Goal: Download file/media

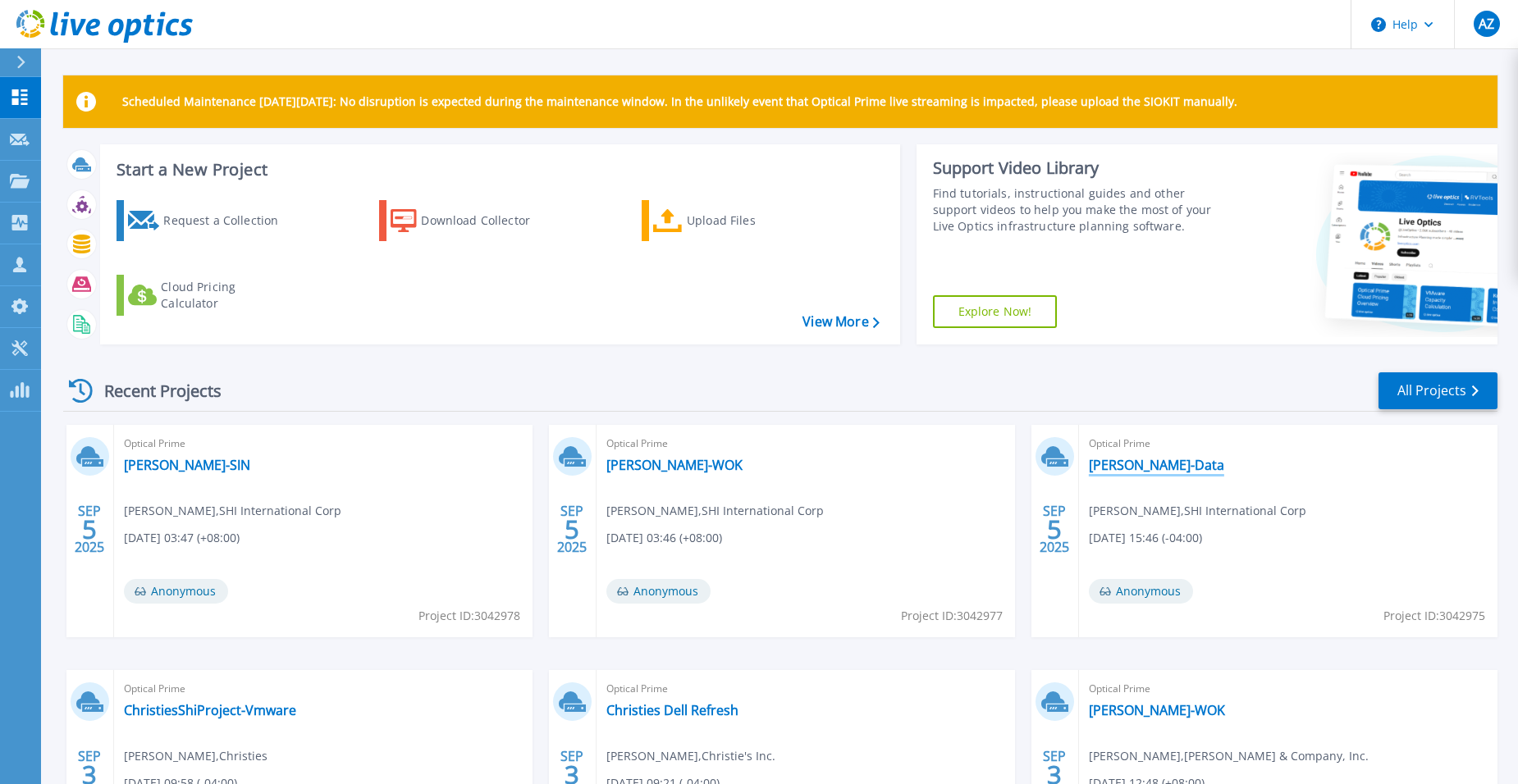
click at [1129, 467] on link "[PERSON_NAME]-Data" at bounding box center [1157, 465] width 136 height 16
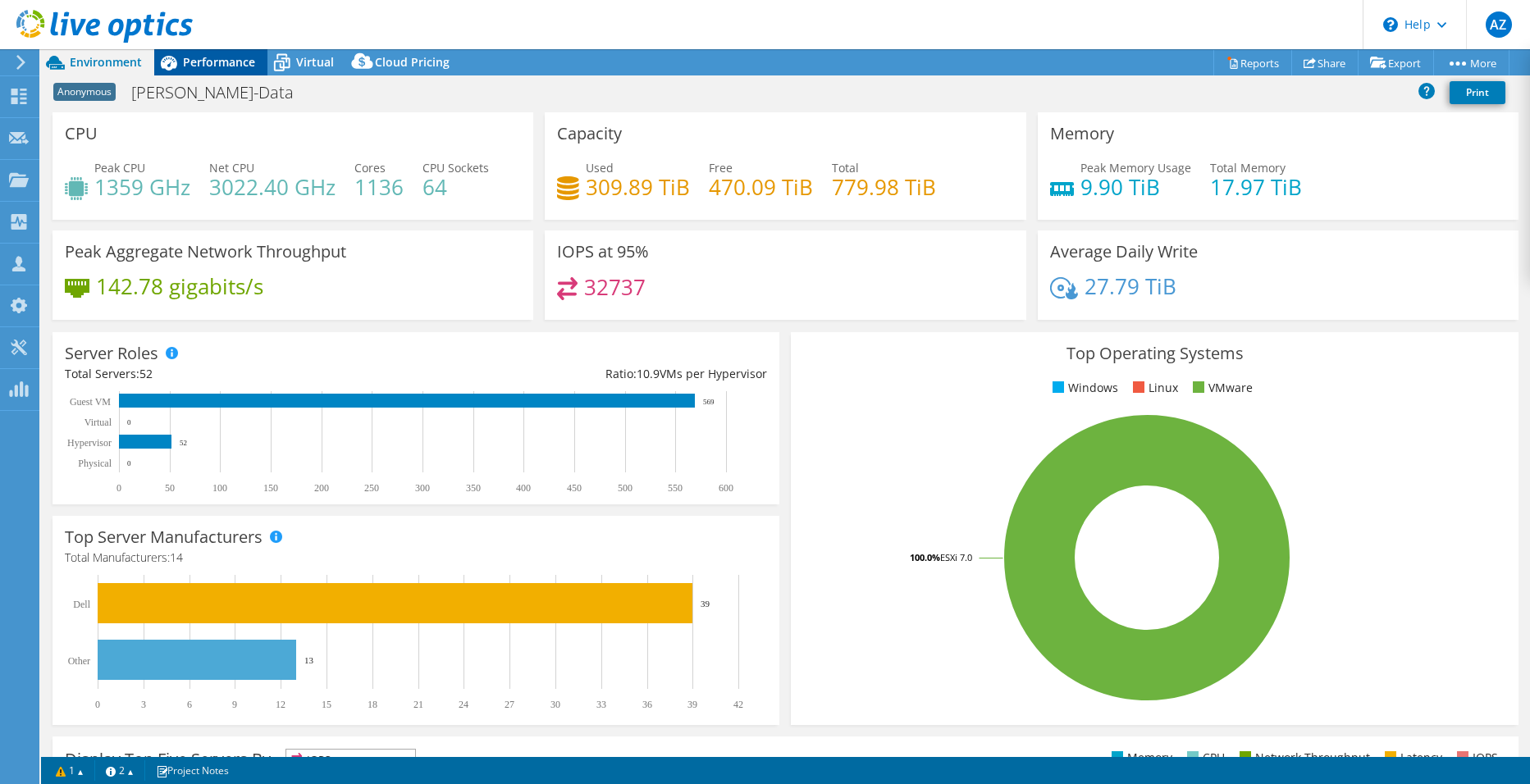
click at [214, 64] on span "Performance" at bounding box center [219, 62] width 72 height 15
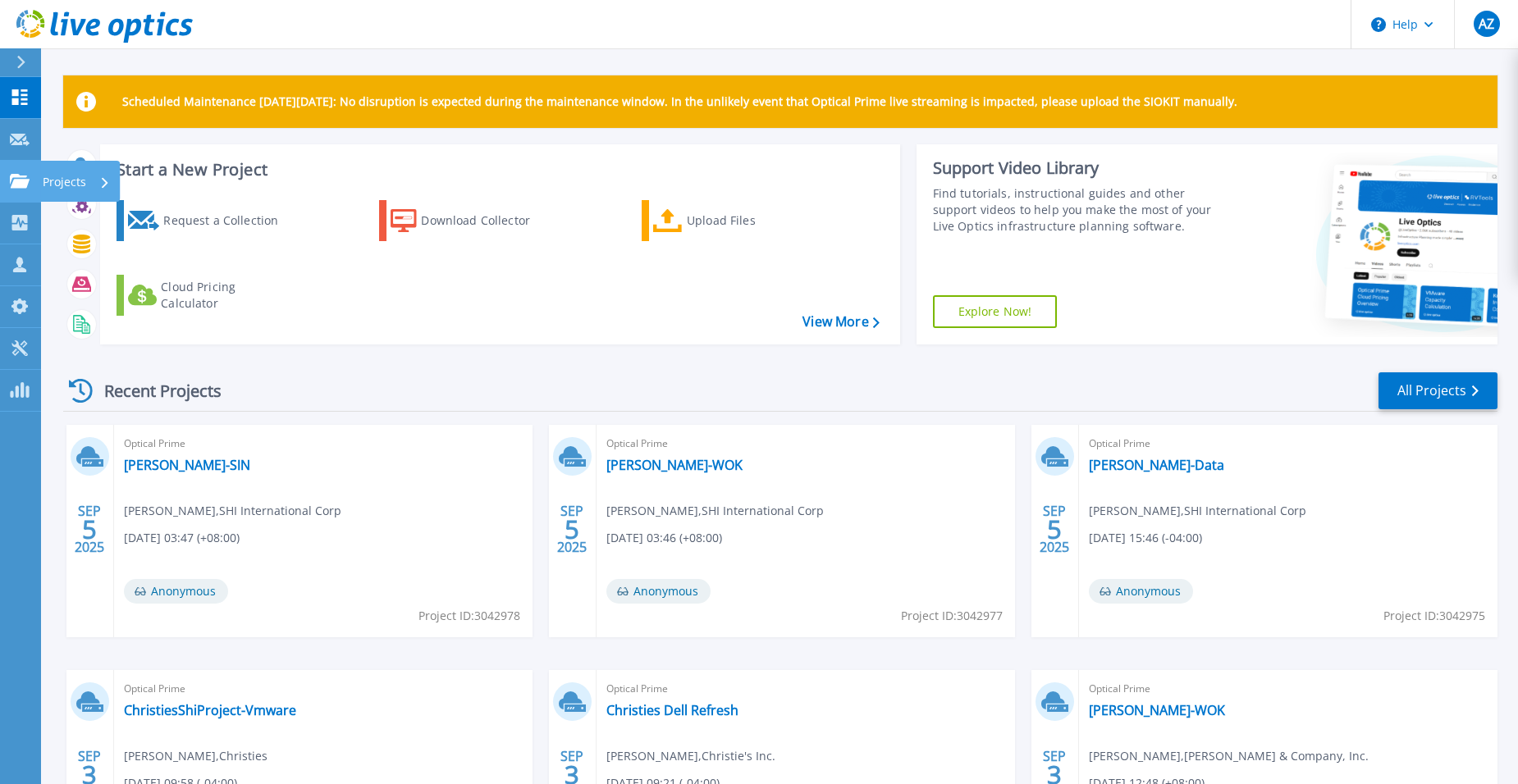
click at [18, 172] on link "Projects Projects" at bounding box center [21, 181] width 41 height 42
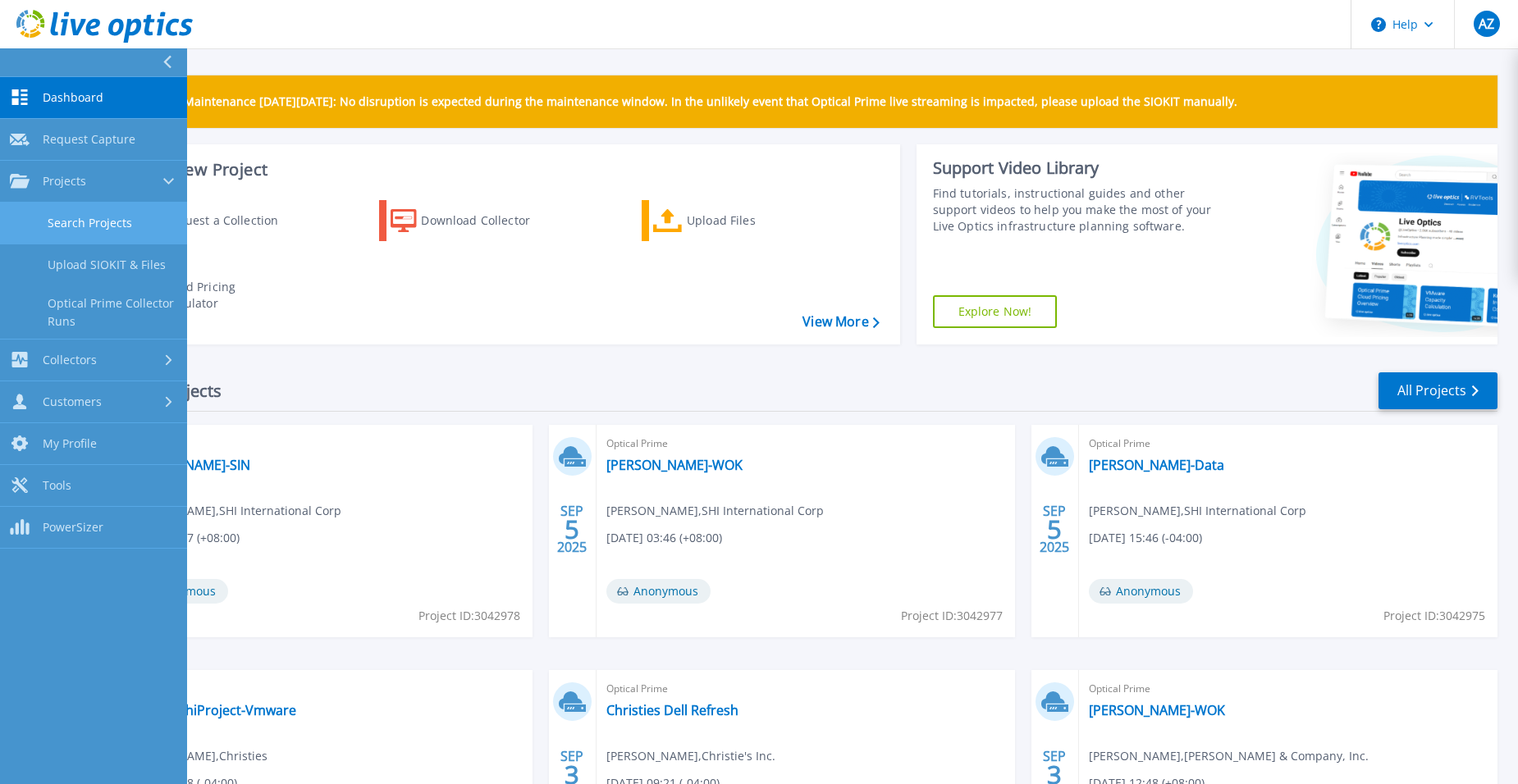
click at [92, 221] on link "Search Projects" at bounding box center [94, 223] width 187 height 42
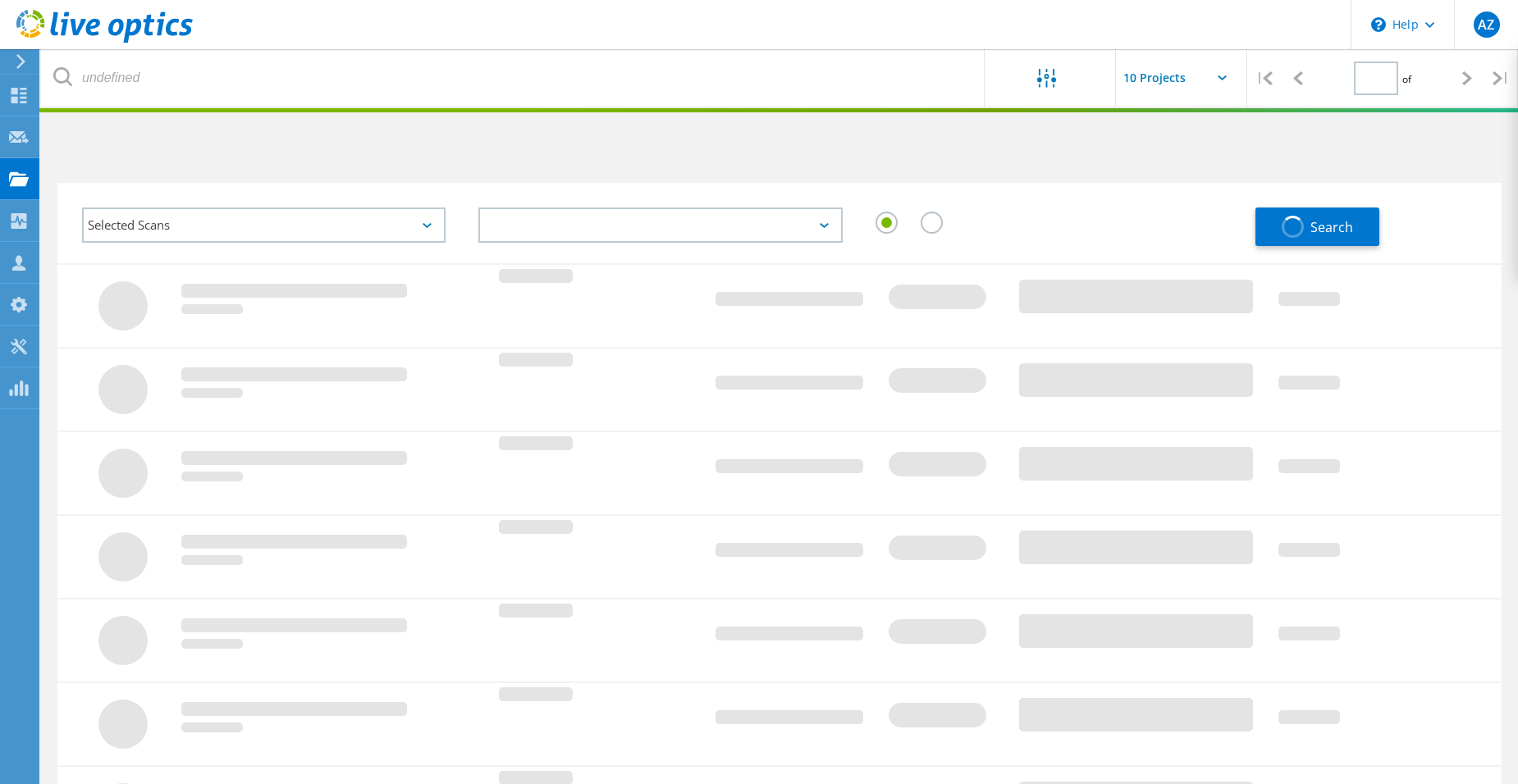
type input "1"
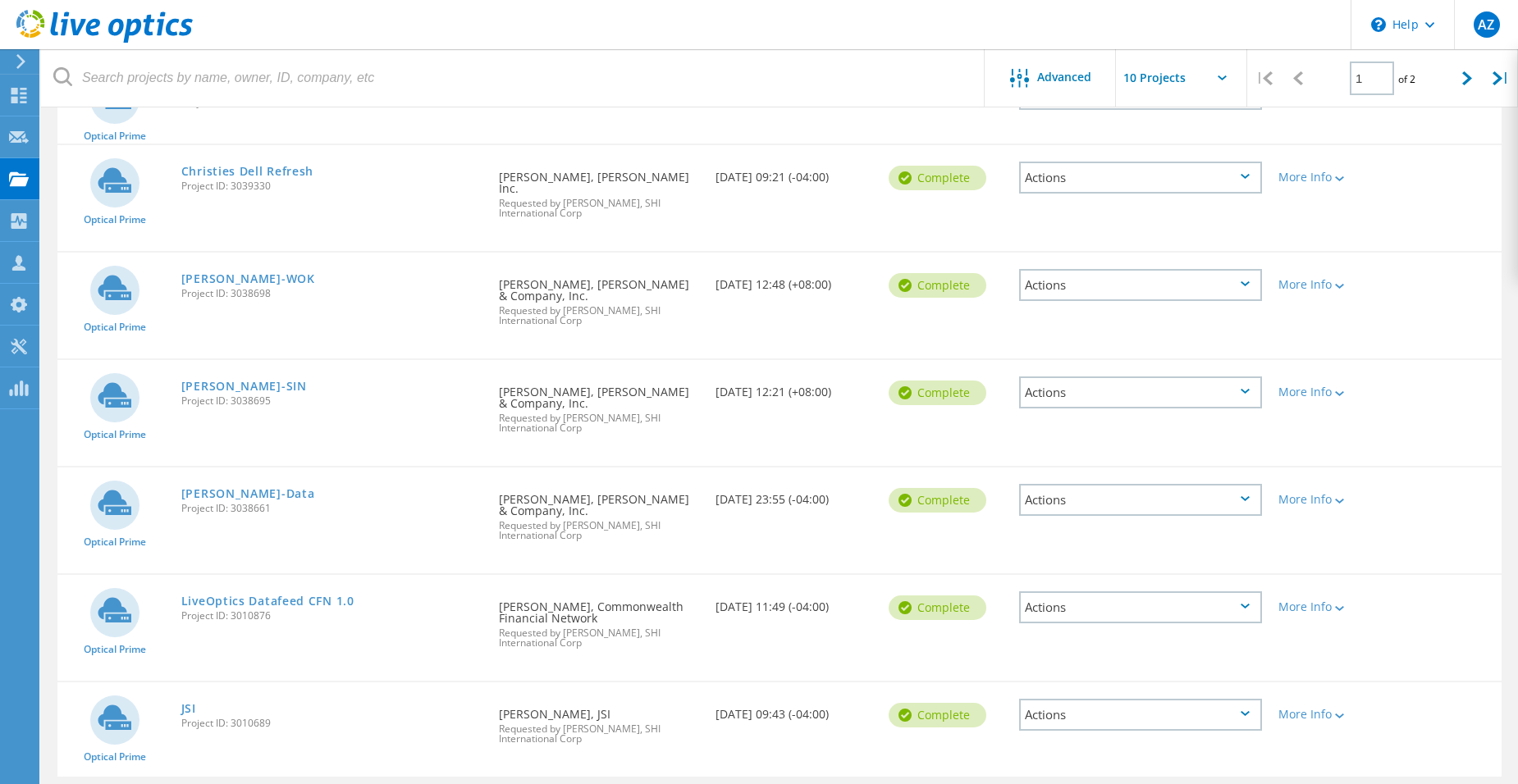
scroll to position [539, 0]
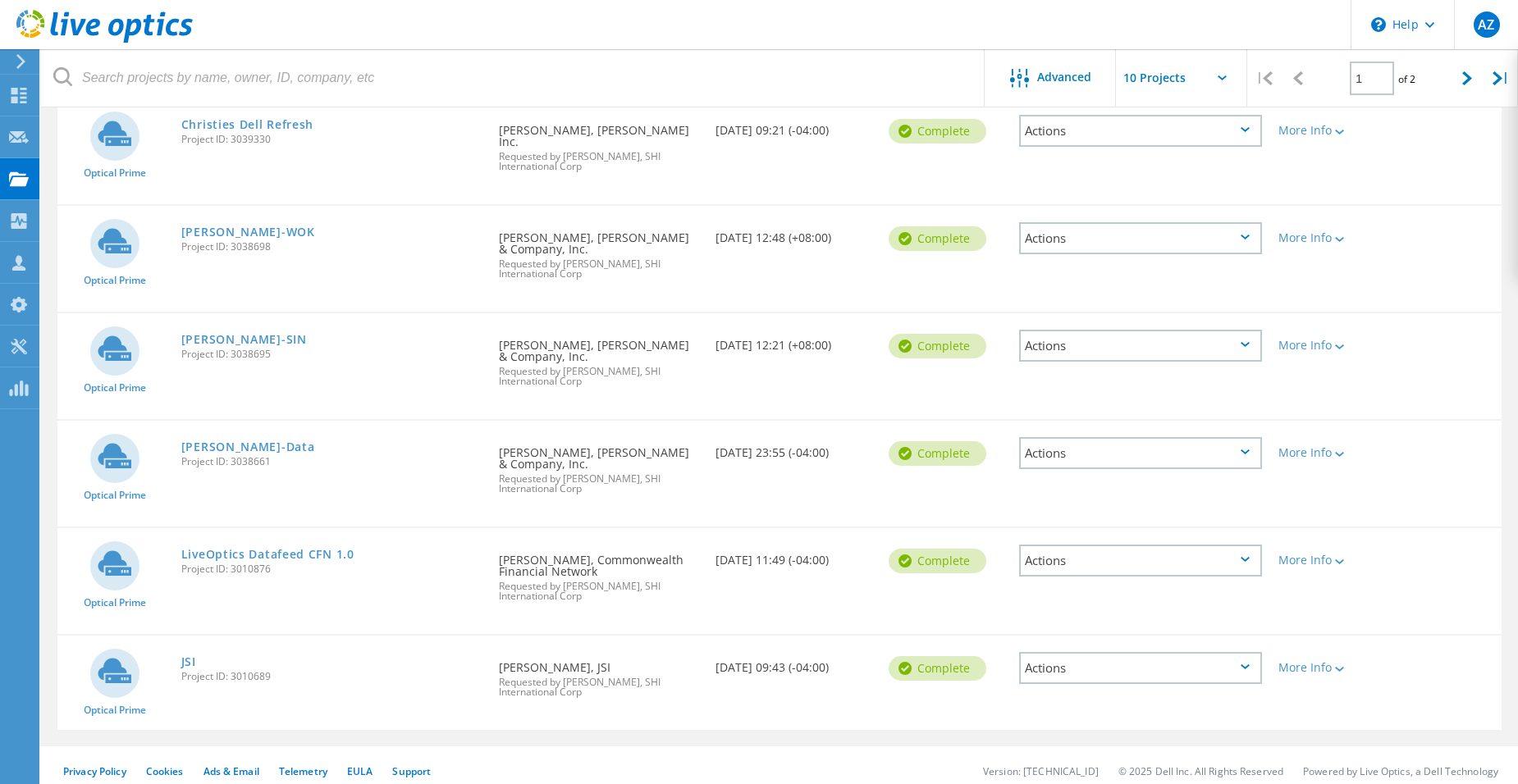
click at [1231, 451] on div "Actions" at bounding box center [1140, 453] width 244 height 32
click at [565, 442] on div "Requested By Akshay Sharma, Bain & Company, Inc. Requested by Bahare Chanady, S…" at bounding box center [599, 465] width 216 height 89
click at [217, 441] on link "[PERSON_NAME]-Data" at bounding box center [248, 446] width 134 height 11
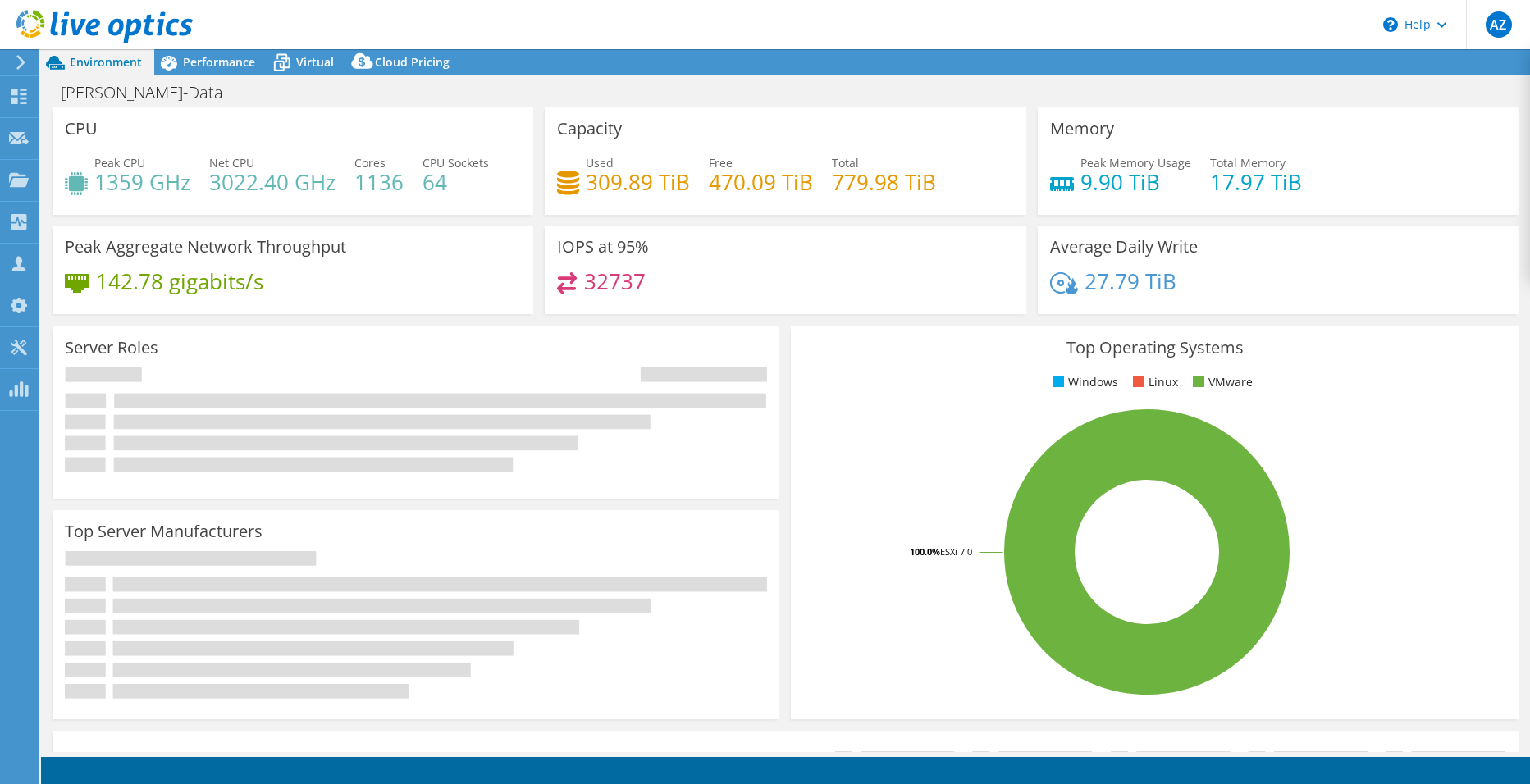
select select "USD"
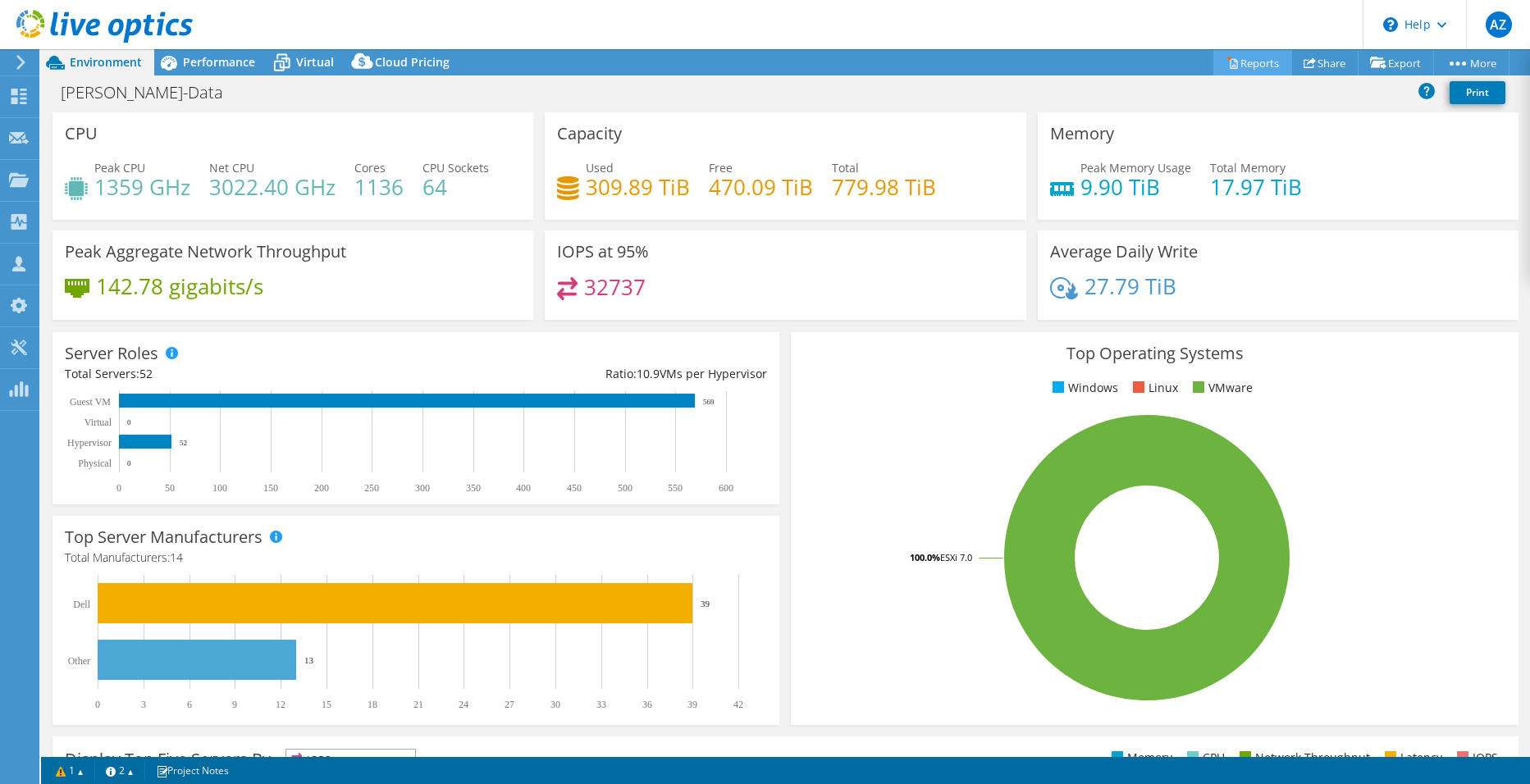
click at [1258, 63] on link "Reports" at bounding box center [1253, 63] width 79 height 26
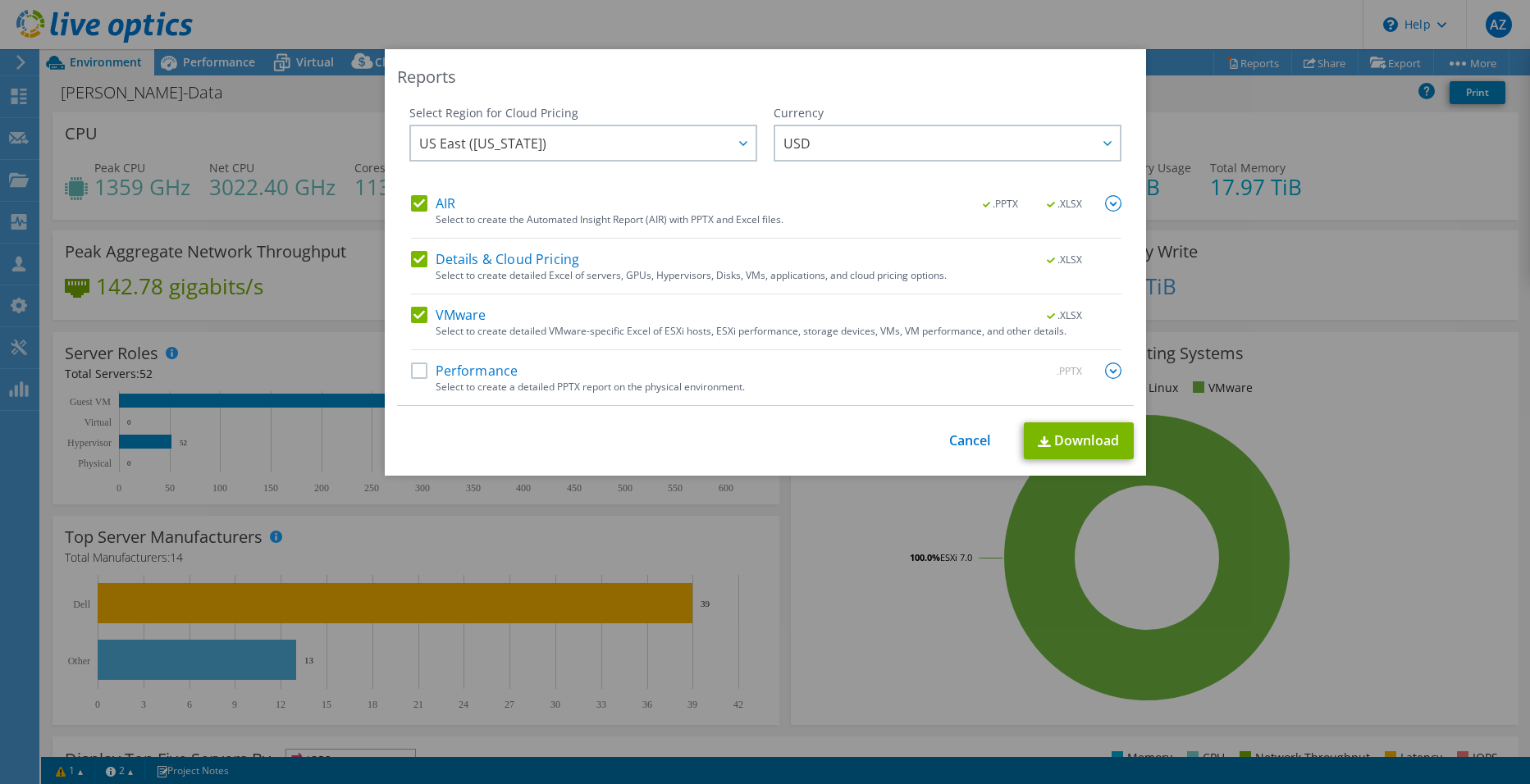
click at [434, 202] on label "AIR" at bounding box center [433, 203] width 45 height 16
click at [0, 0] on input "AIR" at bounding box center [0, 0] width 0 height 0
click at [451, 260] on label "Details & Cloud Pricing" at bounding box center [495, 259] width 169 height 16
click at [0, 0] on input "Details & Cloud Pricing" at bounding box center [0, 0] width 0 height 0
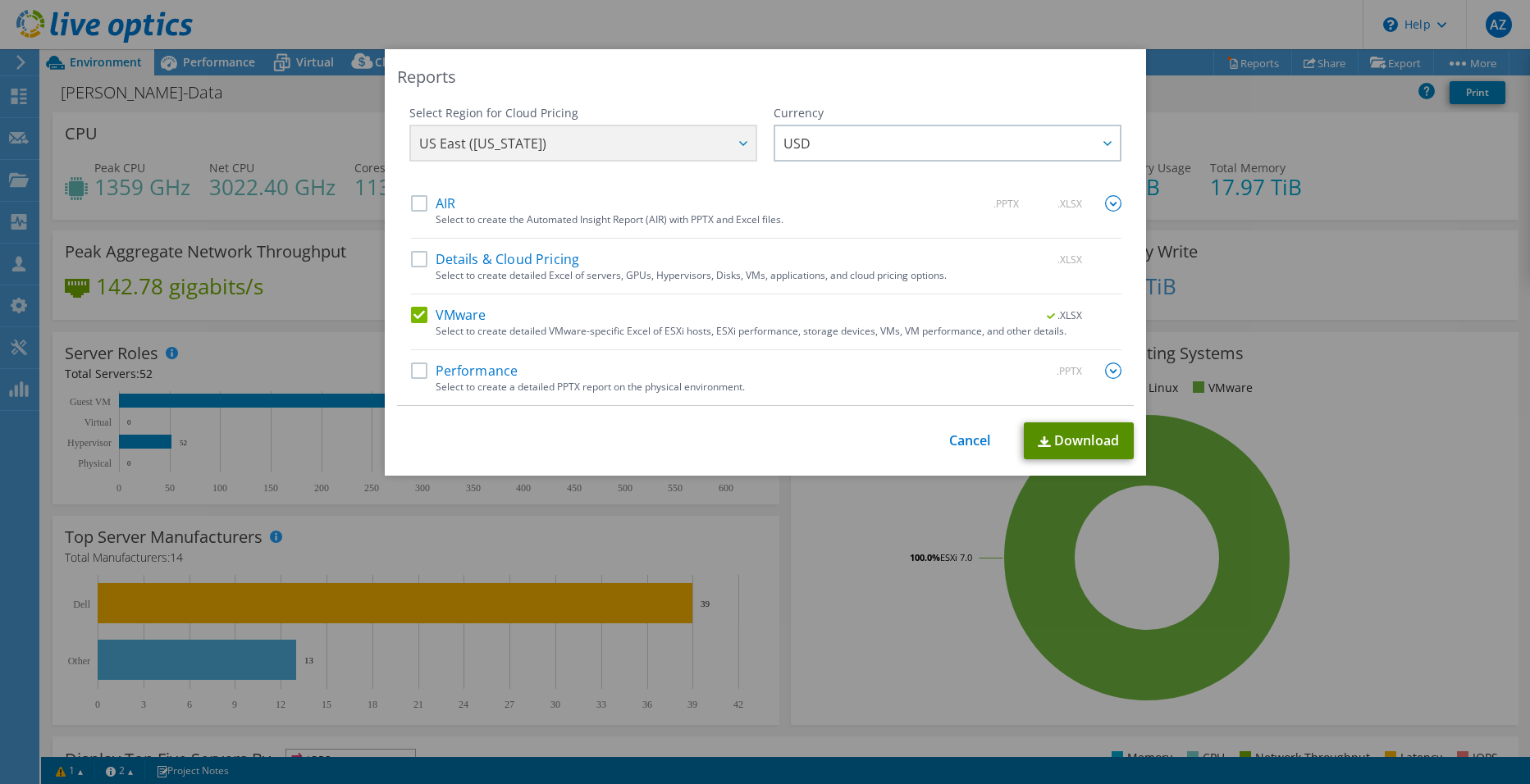
click at [1055, 444] on link "Download" at bounding box center [1079, 440] width 110 height 37
click at [963, 438] on link "Cancel" at bounding box center [970, 441] width 42 height 15
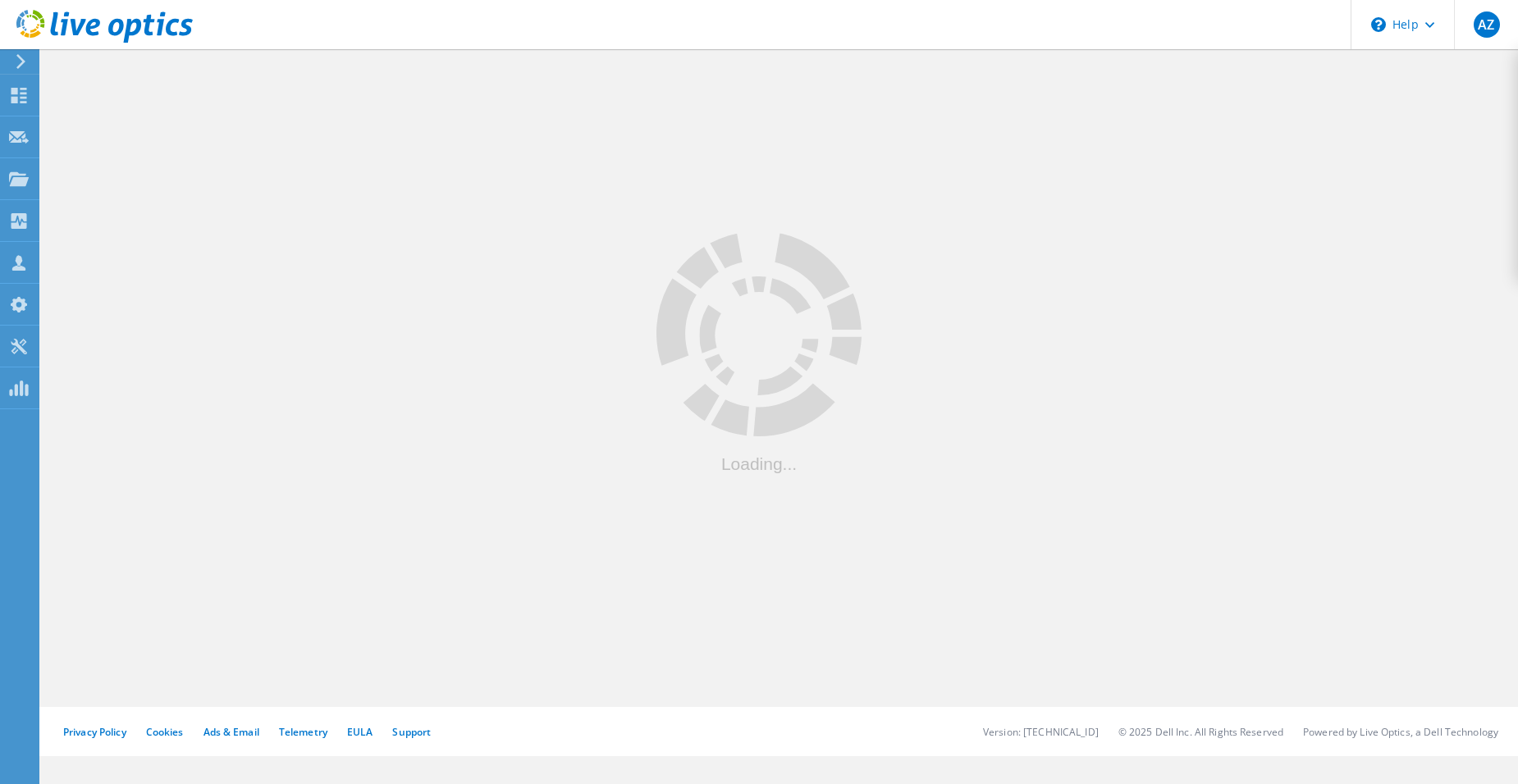
scroll to position [382, 0]
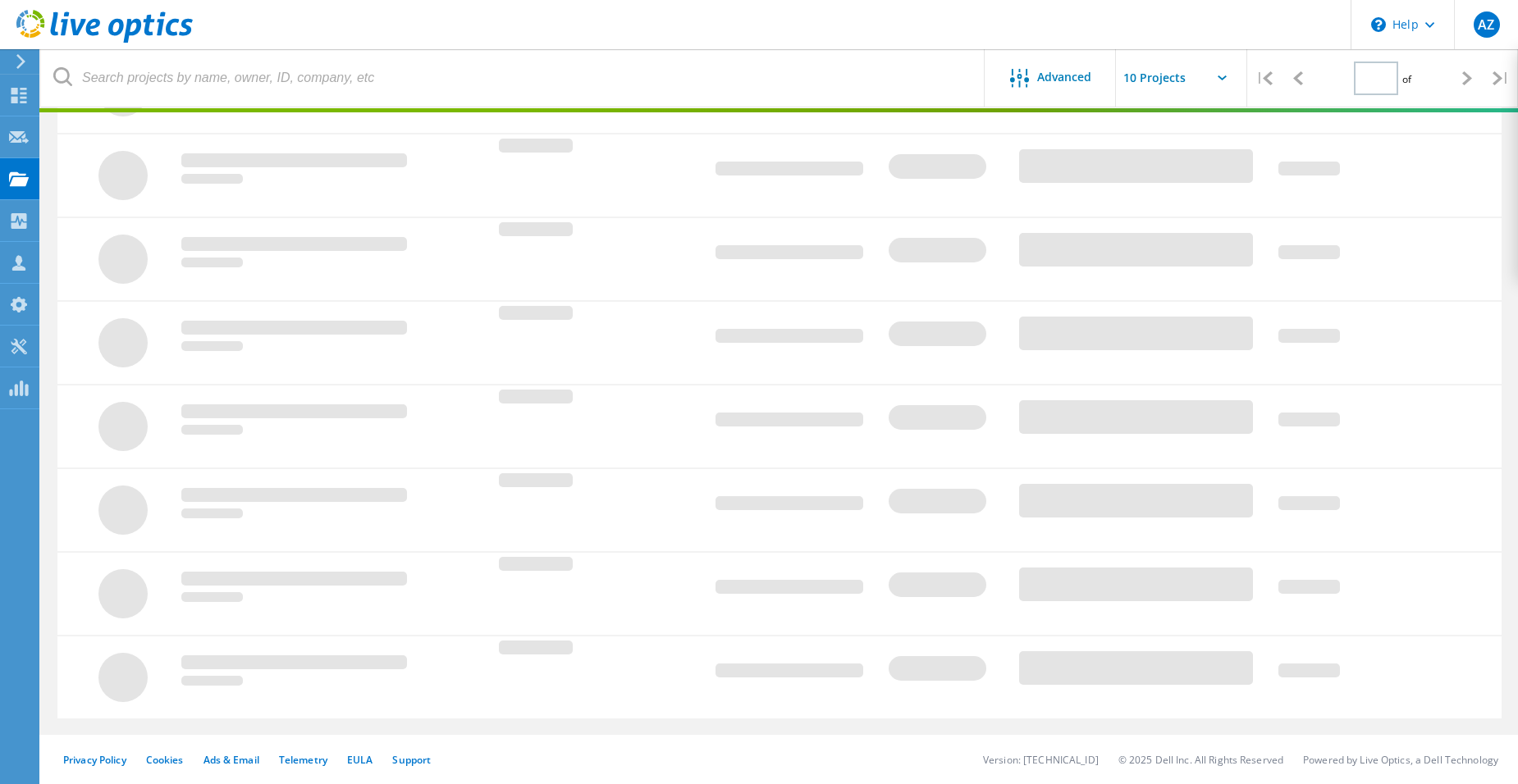
type input "1"
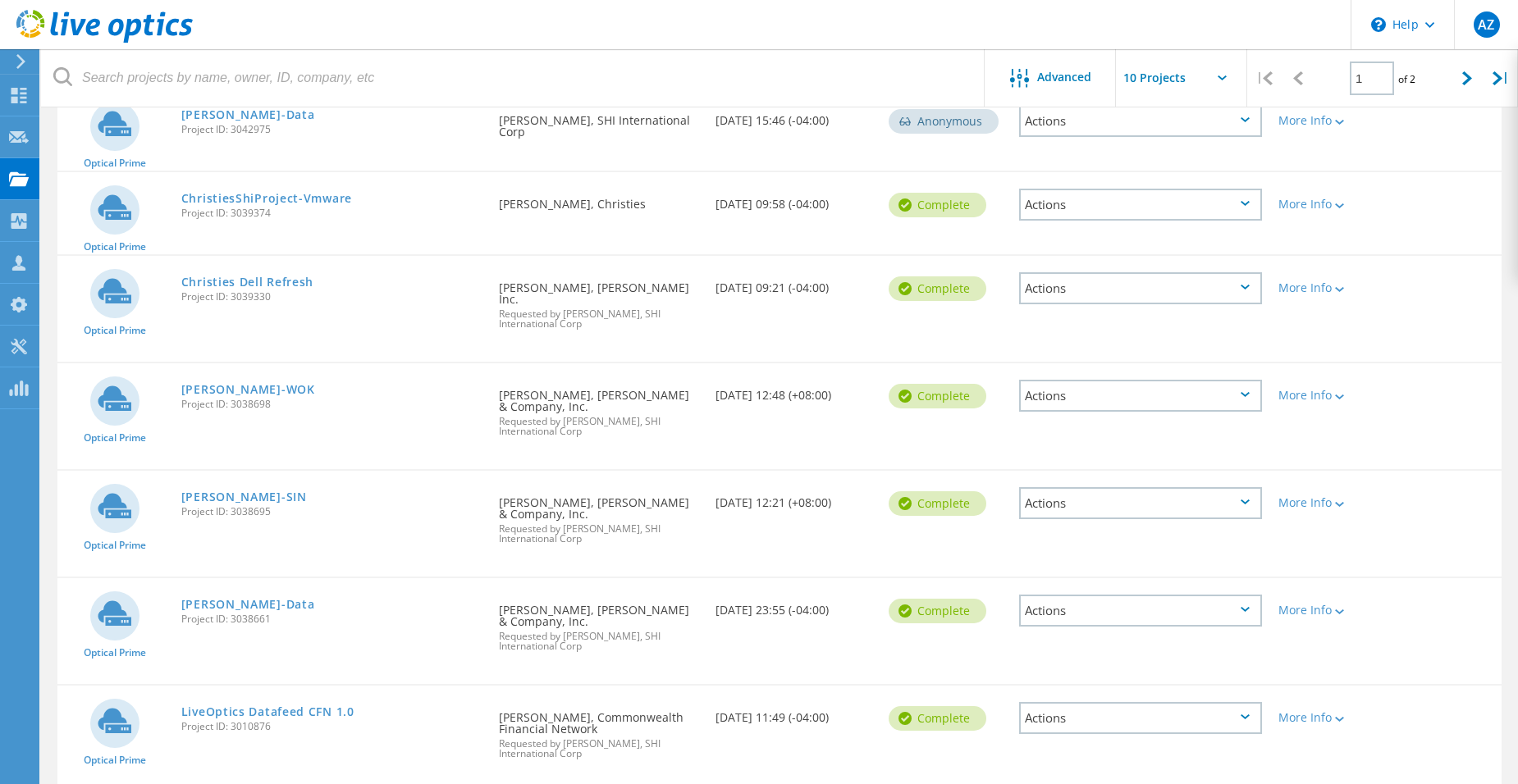
click at [1207, 487] on div "Actions" at bounding box center [1140, 503] width 244 height 32
click at [193, 492] on link "[PERSON_NAME]-SIN" at bounding box center [244, 497] width 125 height 11
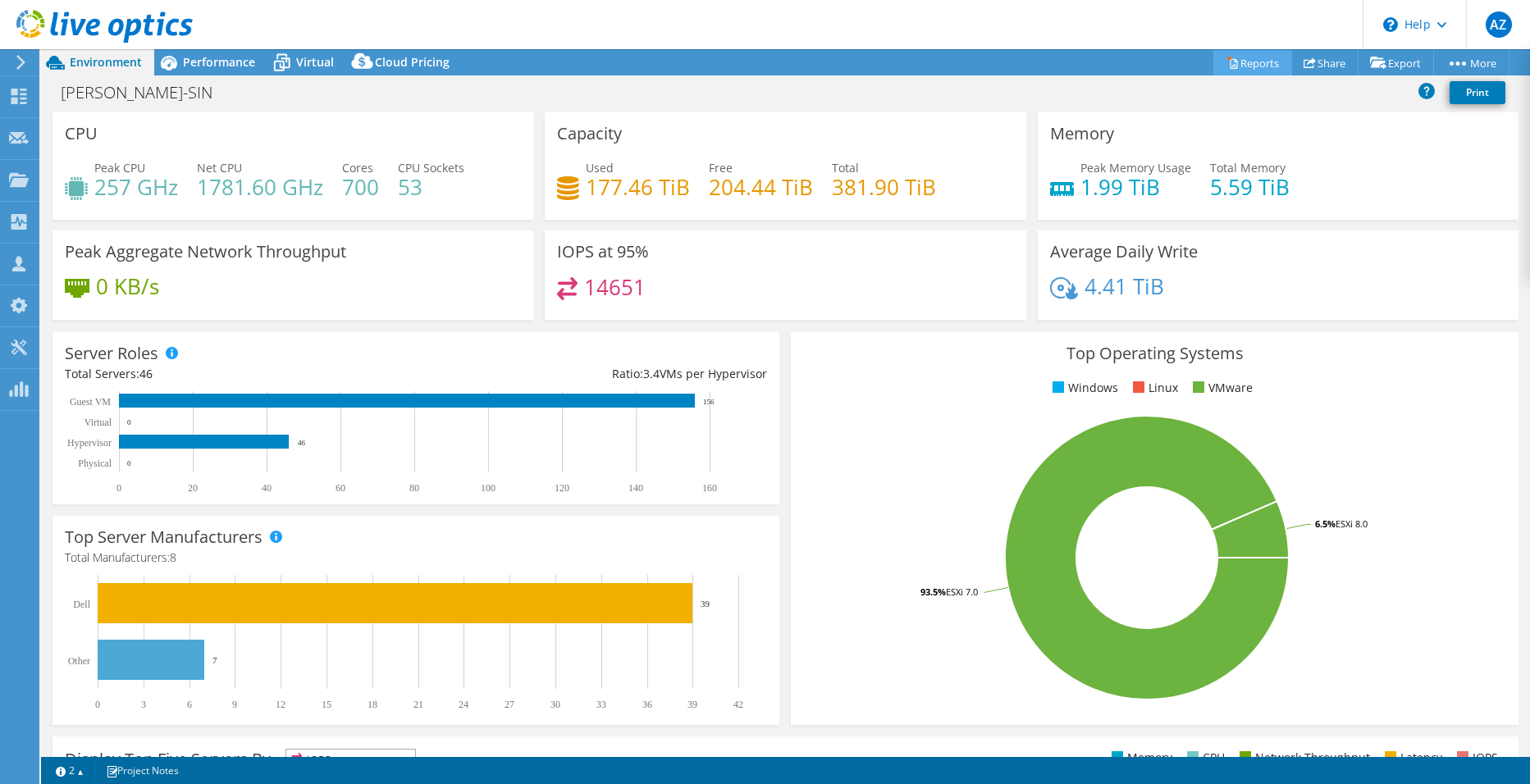
click at [1254, 64] on link "Reports" at bounding box center [1253, 63] width 79 height 26
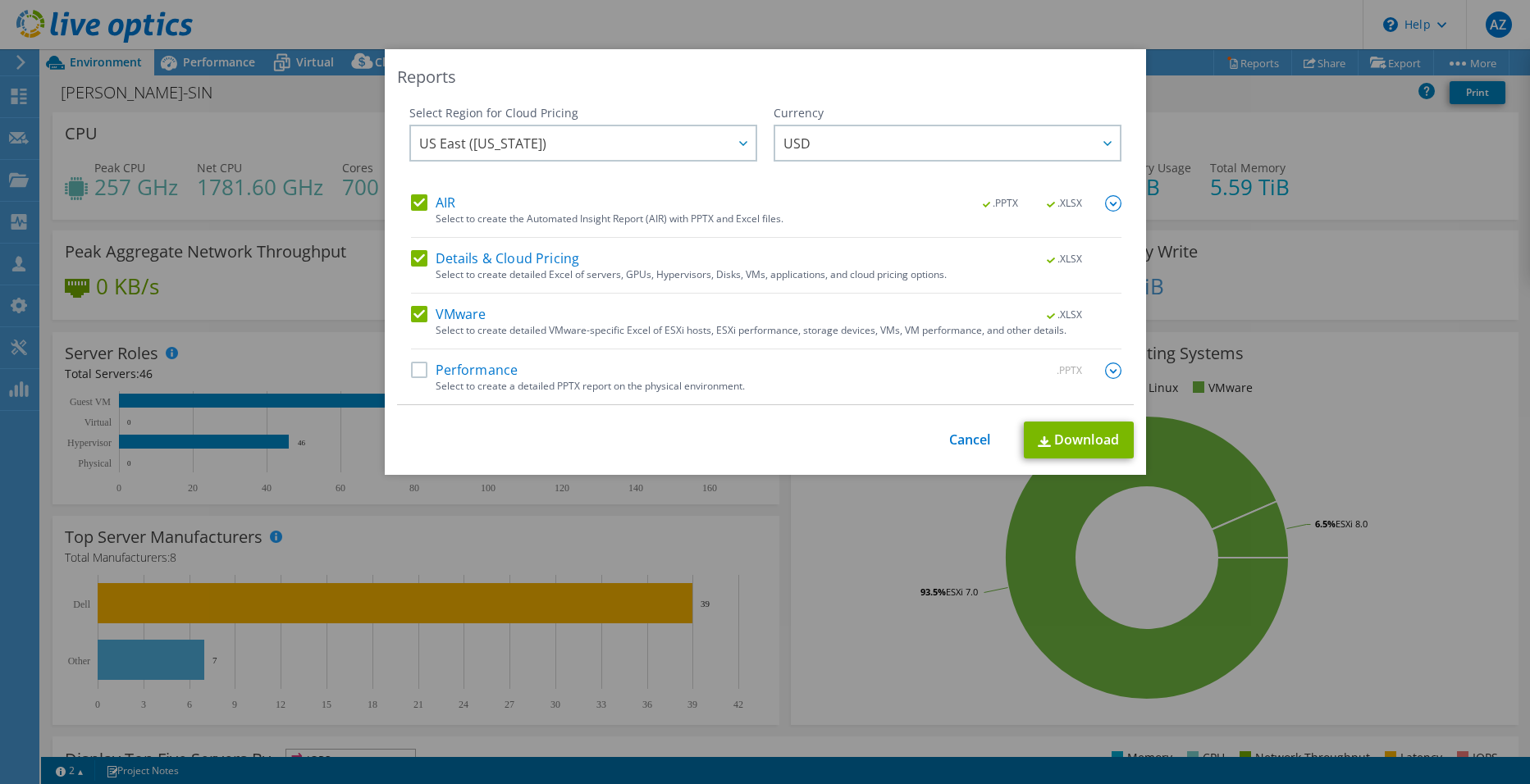
click at [481, 252] on label "Details & Cloud Pricing" at bounding box center [495, 259] width 169 height 16
click at [0, 0] on input "Details & Cloud Pricing" at bounding box center [0, 0] width 0 height 0
click at [432, 197] on label "AIR" at bounding box center [433, 203] width 45 height 16
click at [0, 0] on input "AIR" at bounding box center [0, 0] width 0 height 0
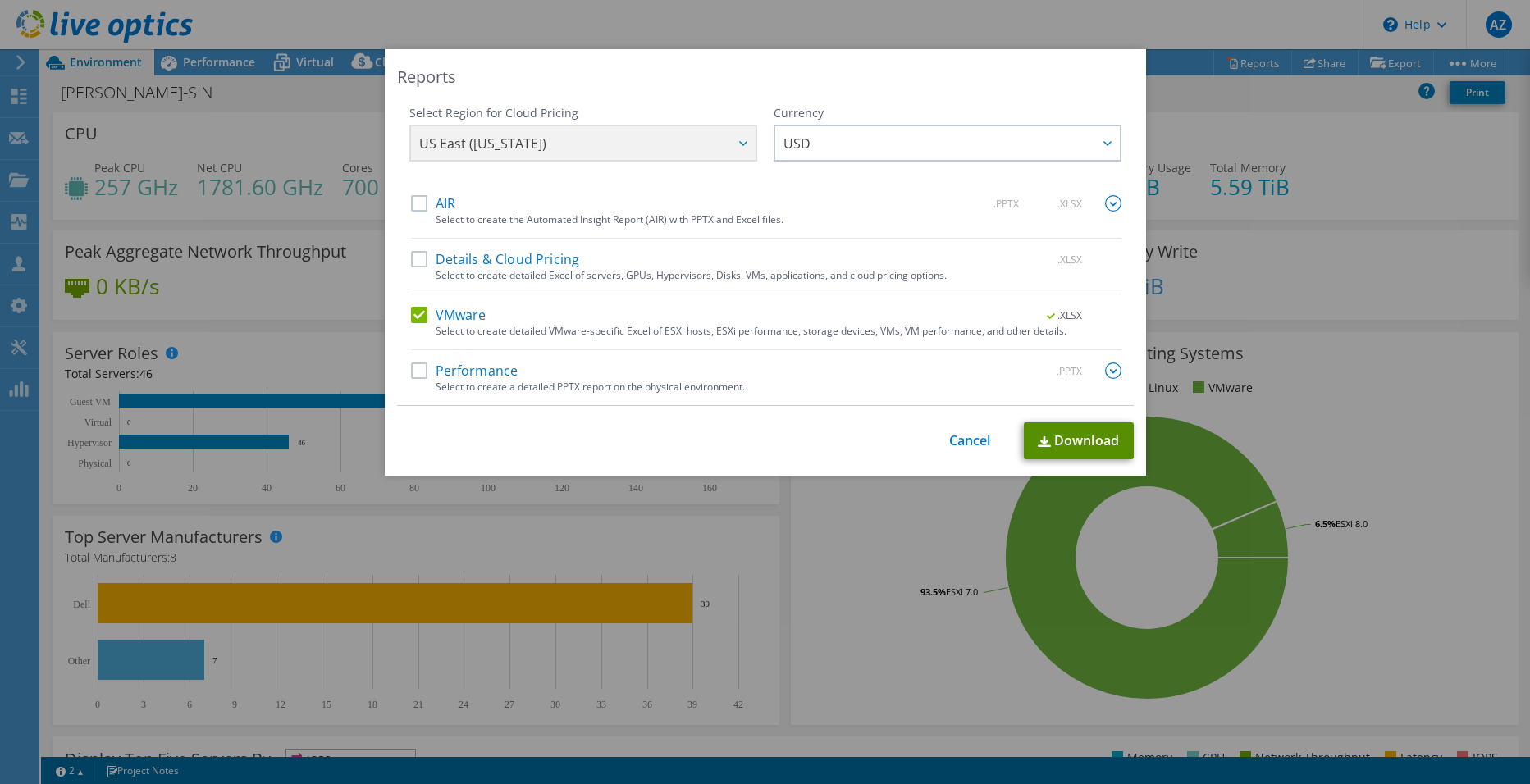
click at [1064, 431] on link "Download" at bounding box center [1079, 440] width 110 height 37
click at [221, 134] on div "Reports Select Region for Cloud Pricing Asia Pacific (Hong Kong) Asia Pacific (…" at bounding box center [765, 391] width 1530 height 685
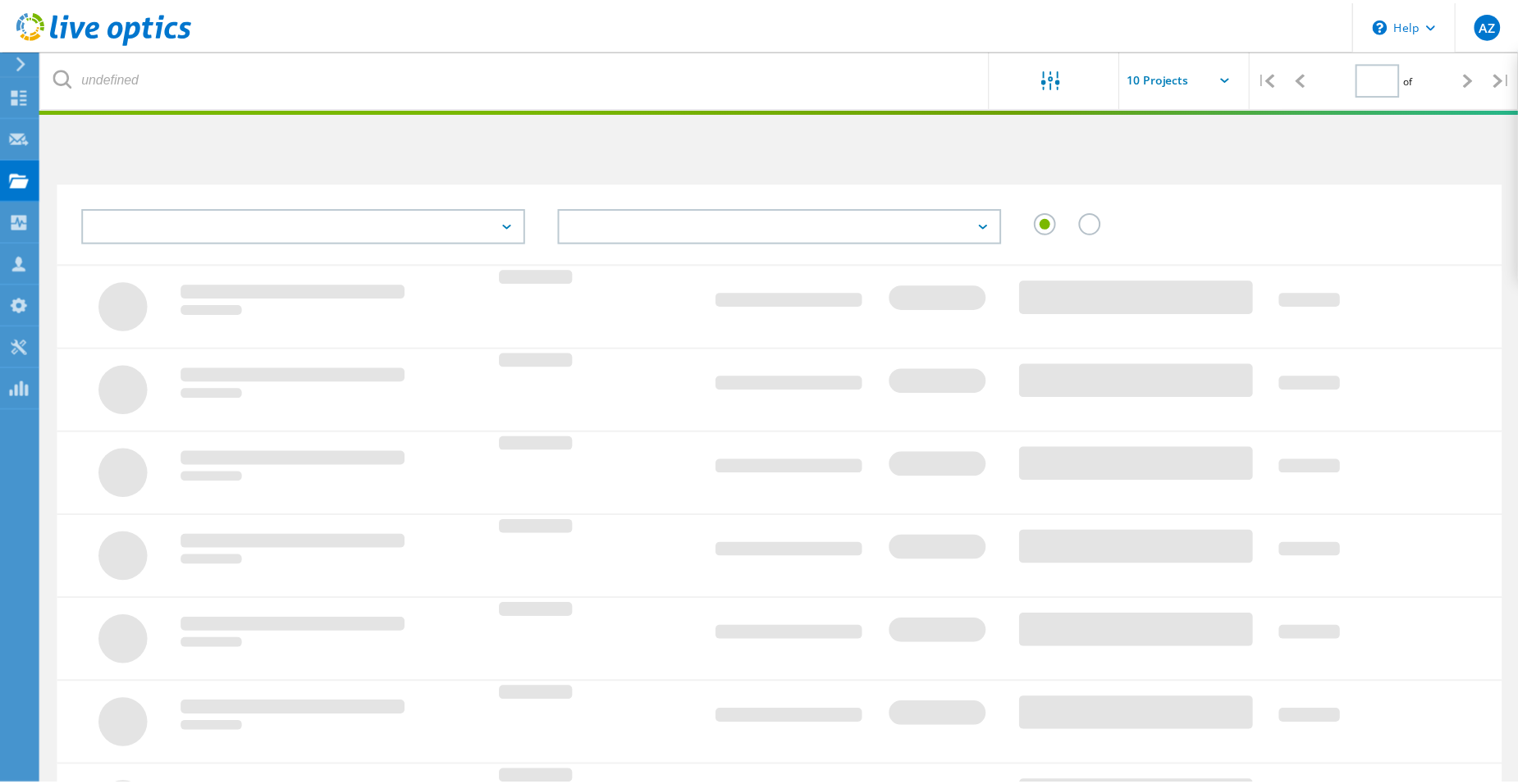
scroll to position [382, 0]
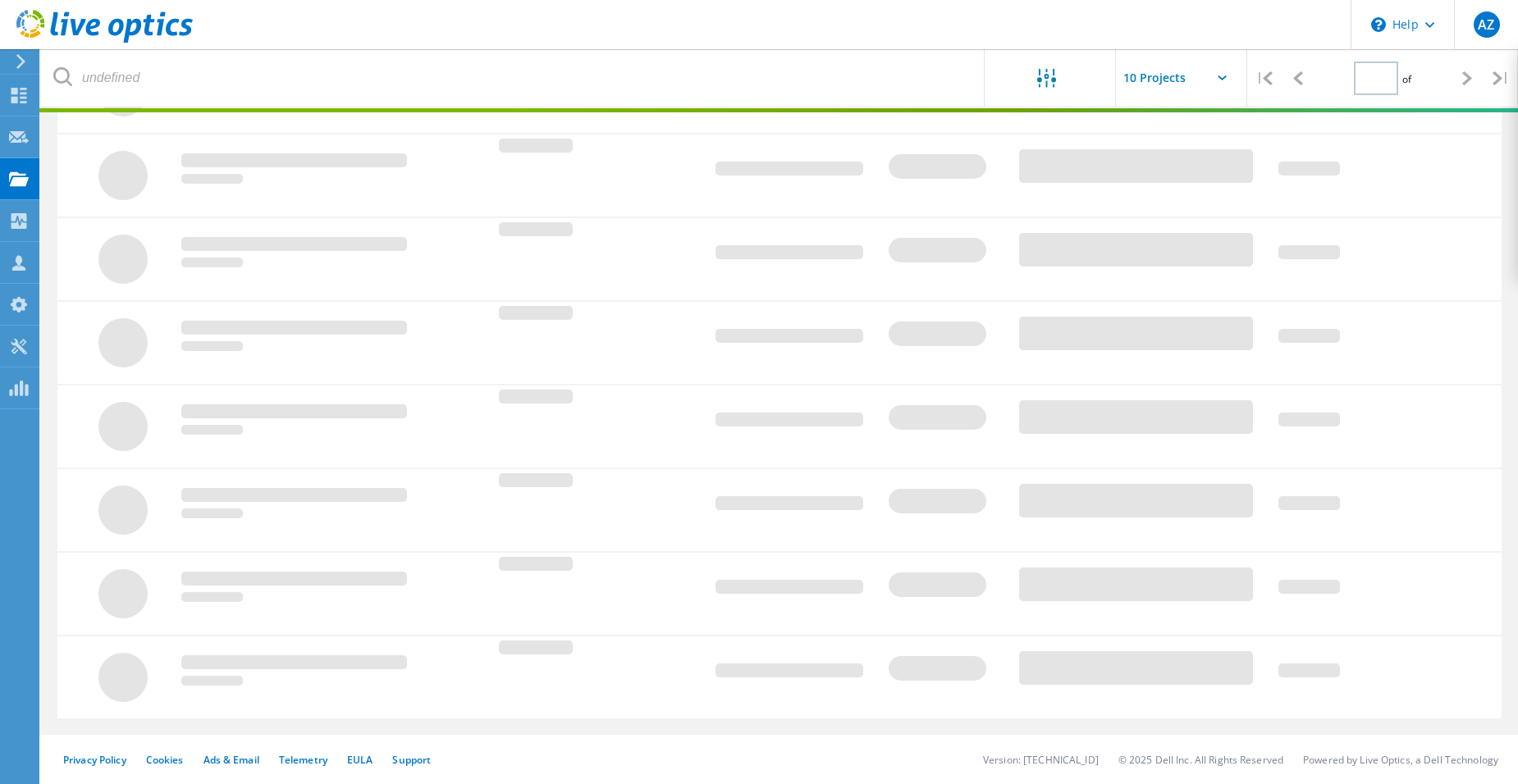
type input "1"
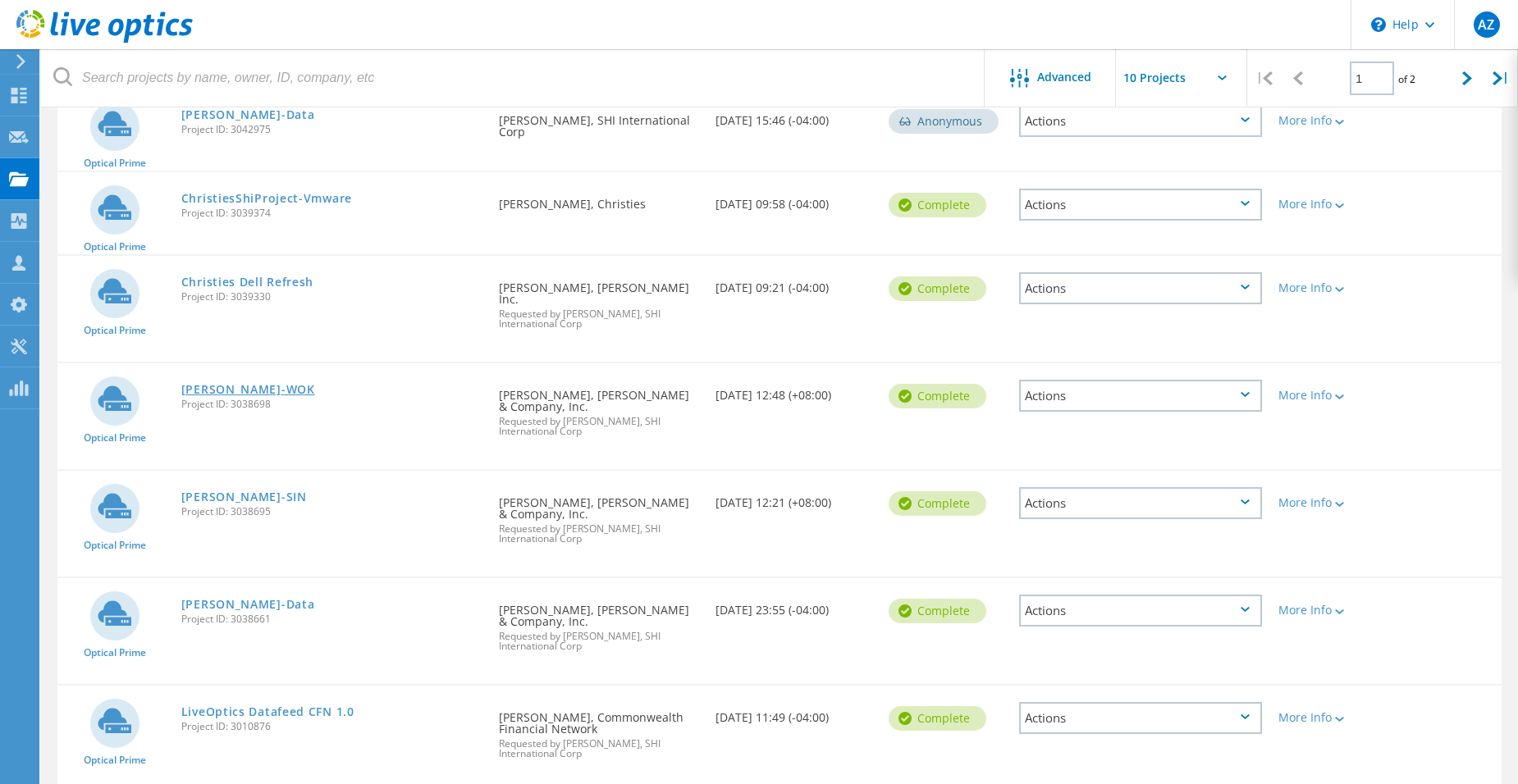
click at [215, 383] on link "[PERSON_NAME]-WOK" at bounding box center [248, 389] width 134 height 11
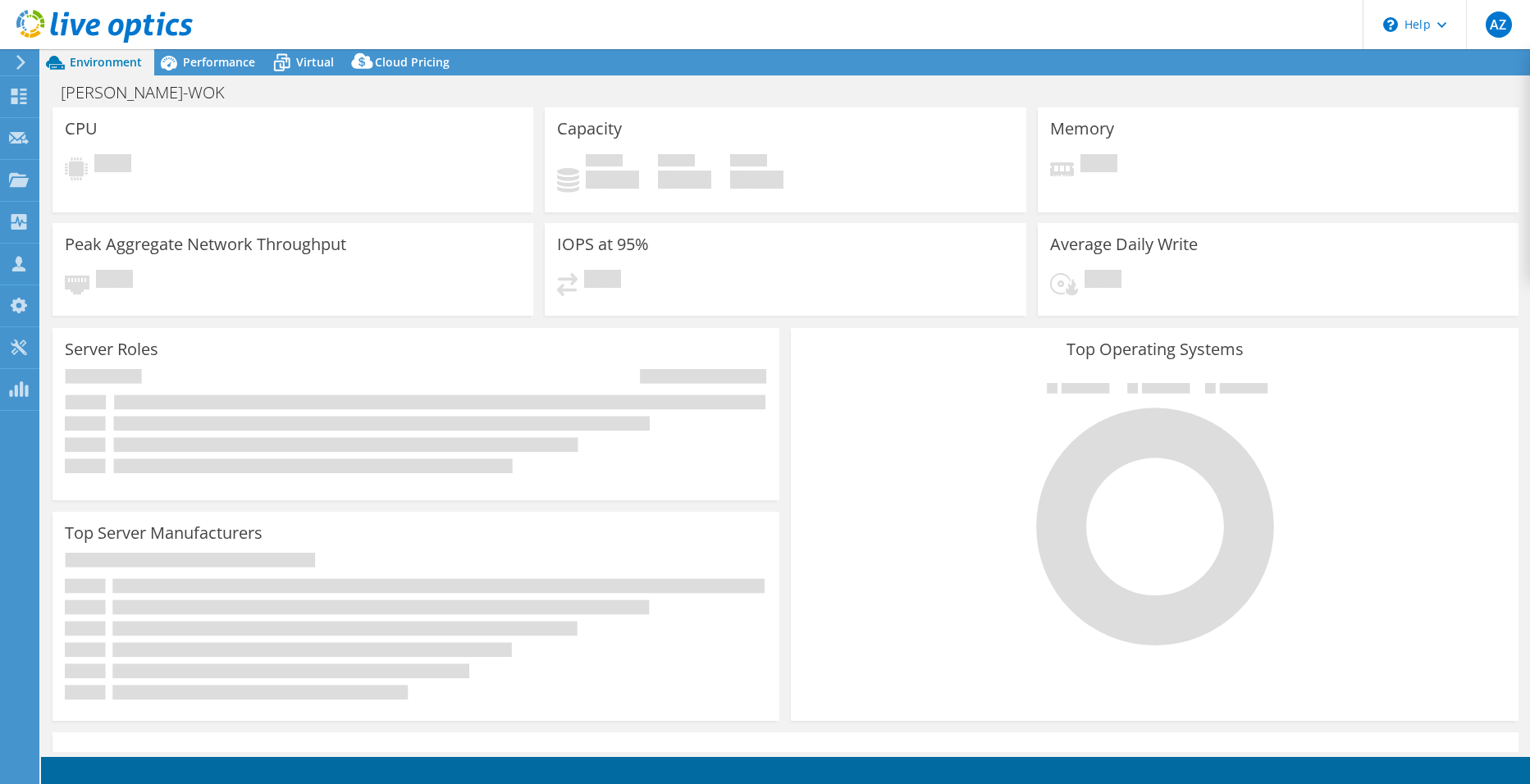
select select "USD"
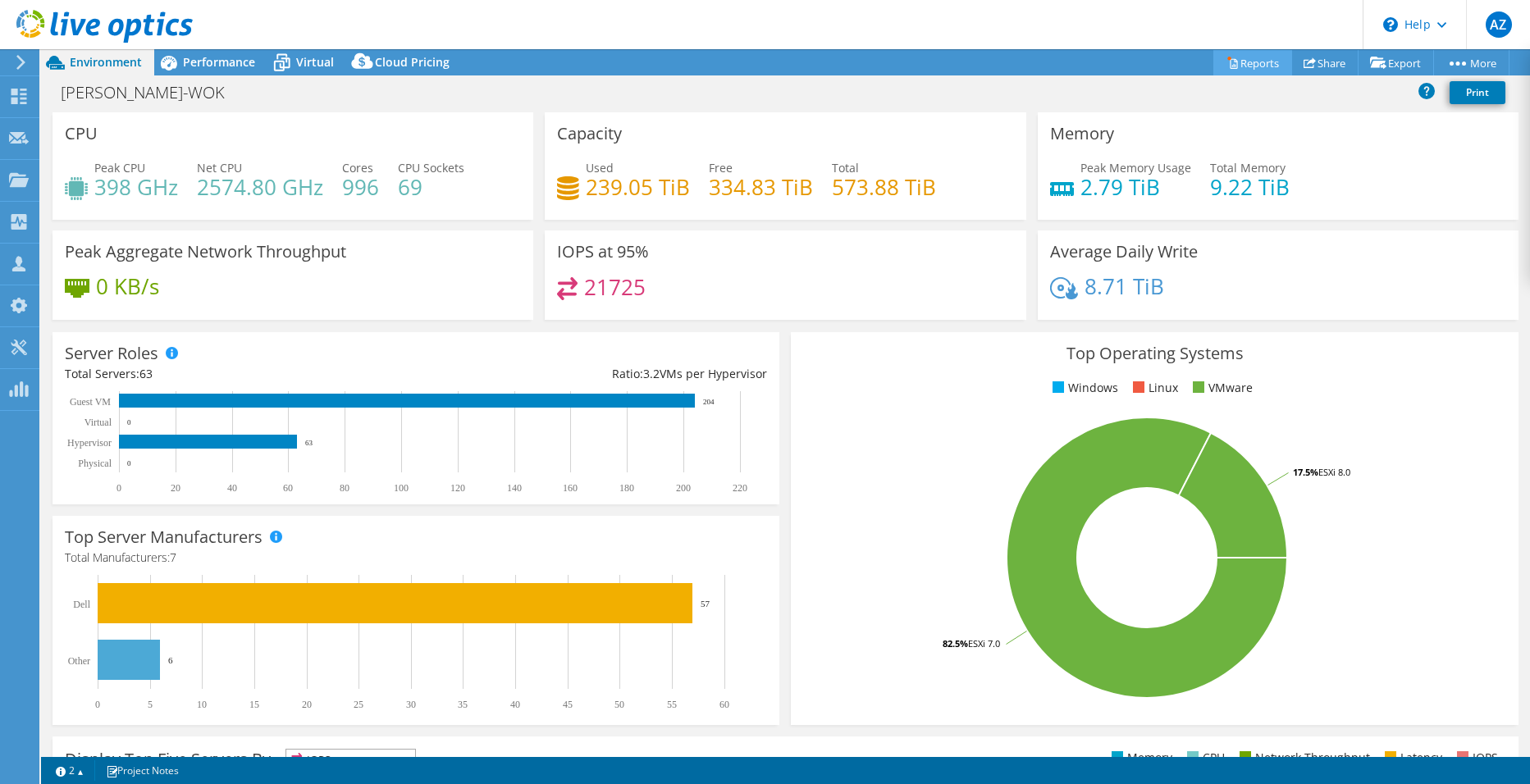
click at [1247, 59] on link "Reports" at bounding box center [1253, 63] width 79 height 26
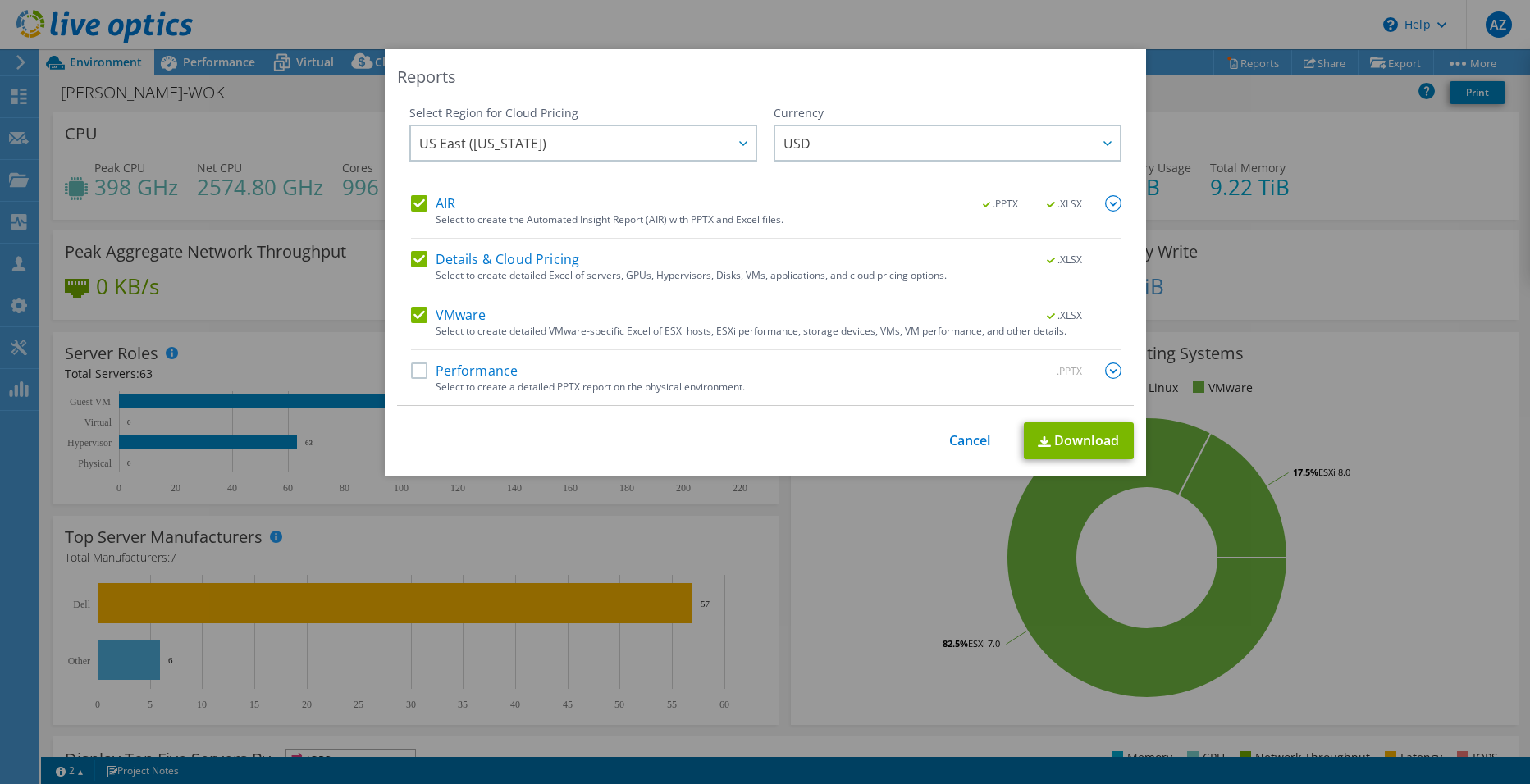
drag, startPoint x: 502, startPoint y: 260, endPoint x: 493, endPoint y: 251, distance: 12.7
click at [502, 259] on label "Details & Cloud Pricing" at bounding box center [495, 259] width 169 height 16
click at [0, 0] on input "Details & Cloud Pricing" at bounding box center [0, 0] width 0 height 0
click at [441, 205] on label "AIR" at bounding box center [433, 203] width 45 height 16
click at [0, 0] on input "AIR" at bounding box center [0, 0] width 0 height 0
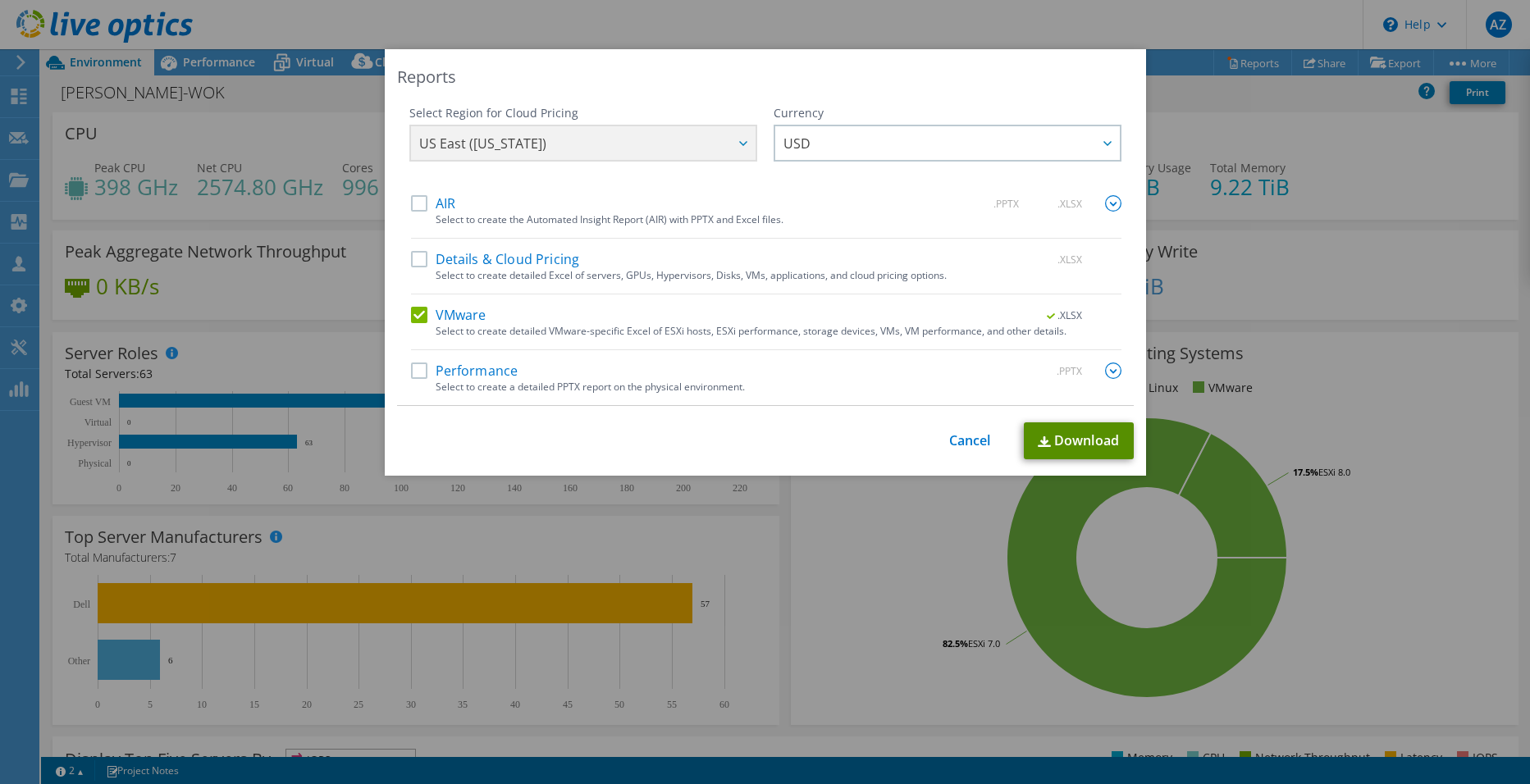
click at [1041, 432] on link "Download" at bounding box center [1079, 440] width 110 height 37
click at [777, 25] on div "Reports Select Region for Cloud Pricing Asia Pacific (Hong Kong) Asia Pacific (…" at bounding box center [765, 392] width 1530 height 784
